Goal: Navigation & Orientation: Go to known website

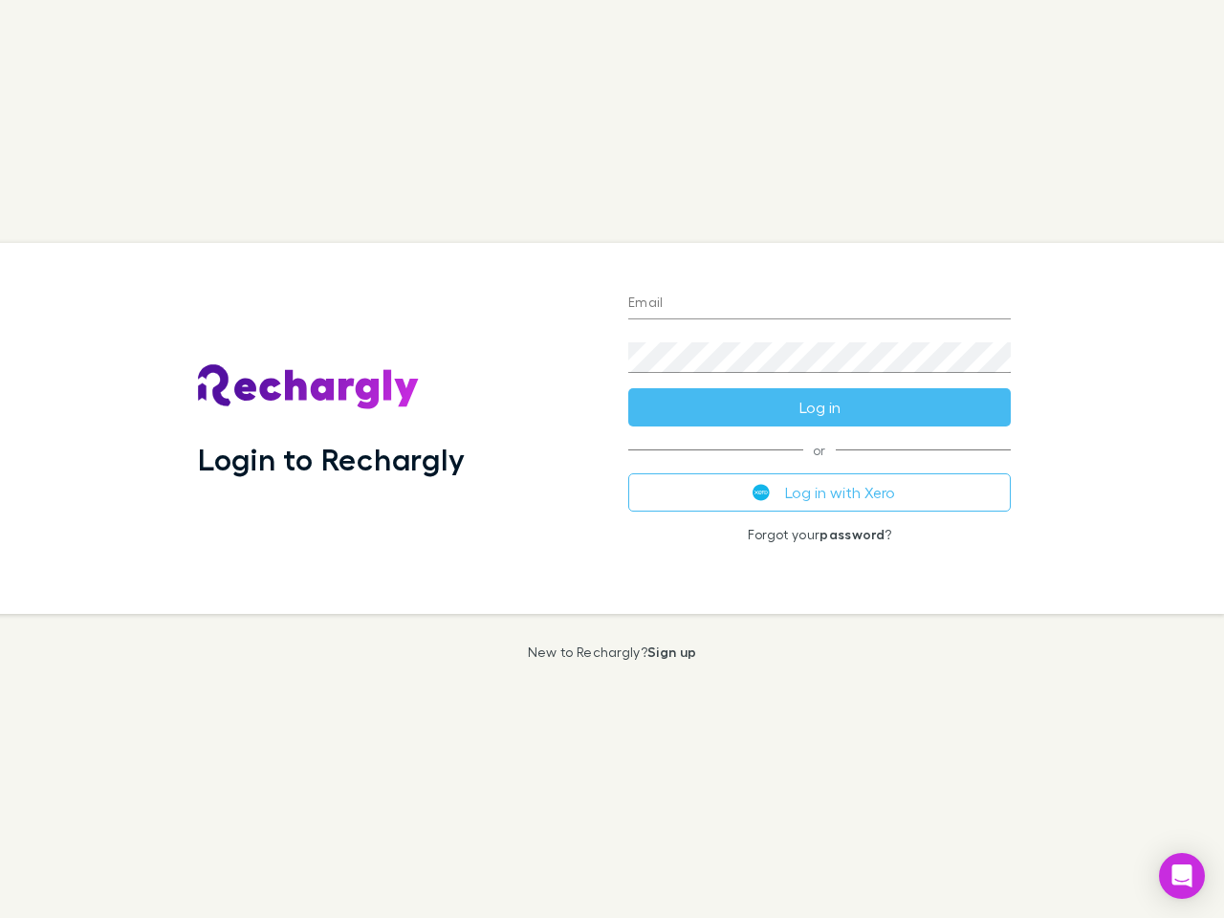
click at [612, 459] on div "Login to Rechargly" at bounding box center [398, 428] width 430 height 371
click at [819, 304] on input "Email" at bounding box center [819, 304] width 382 height 31
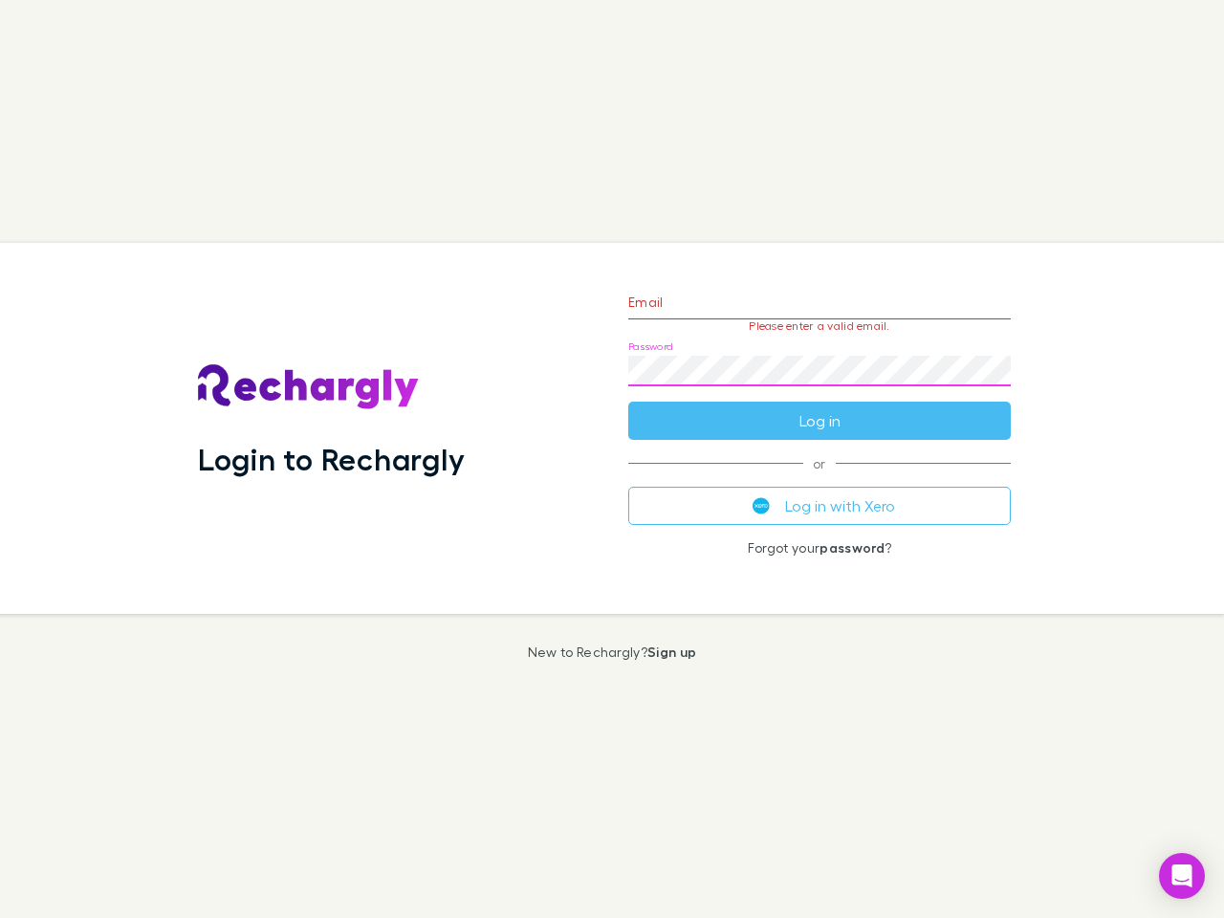
click at [819, 407] on form "Email Please enter a valid email. Password Log in" at bounding box center [819, 356] width 382 height 166
click at [819, 492] on div "Email Please enter a valid email. Password Log in or Log in with Xero Forgot yo…" at bounding box center [819, 428] width 413 height 371
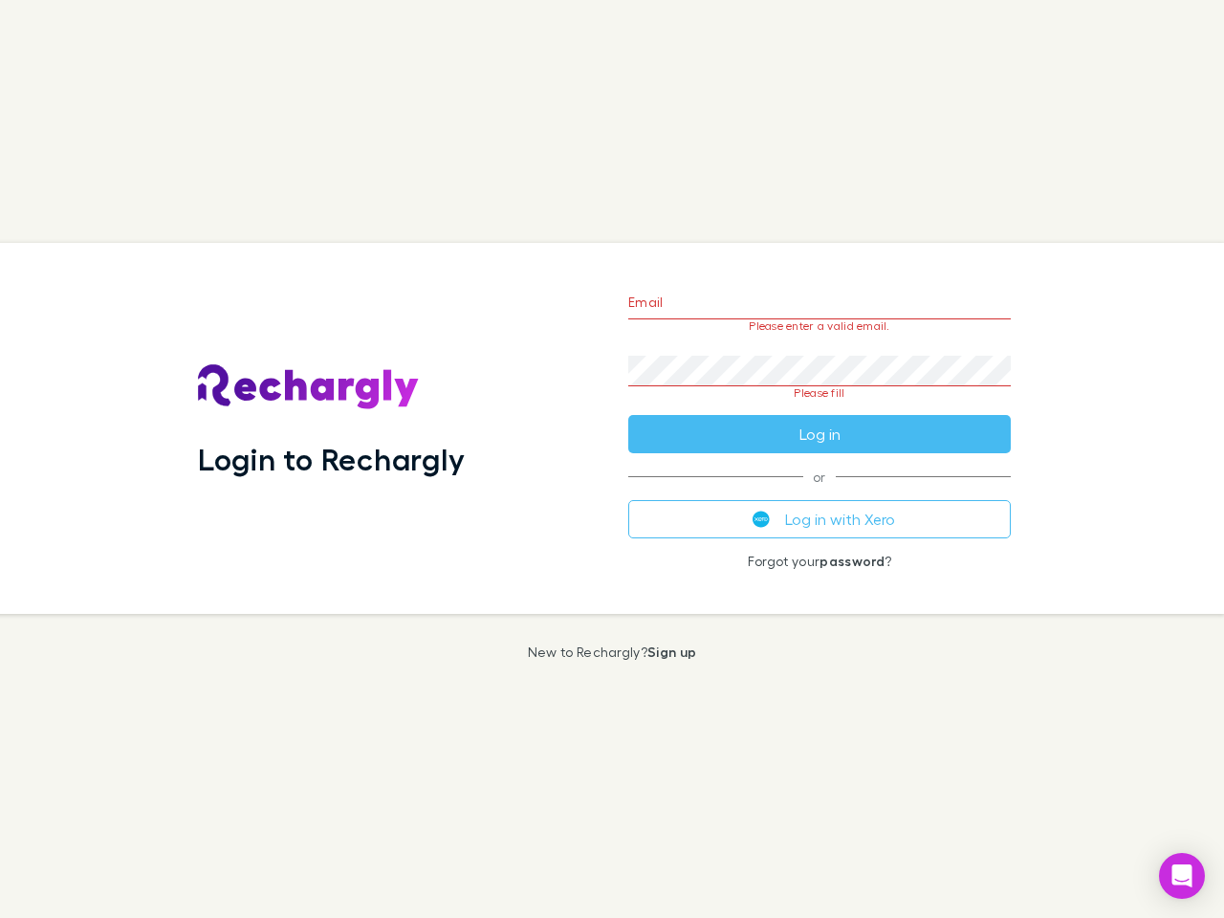
click at [1182, 876] on icon "Open Intercom Messenger" at bounding box center [1182, 875] width 20 height 23
